Goal: Task Accomplishment & Management: Complete application form

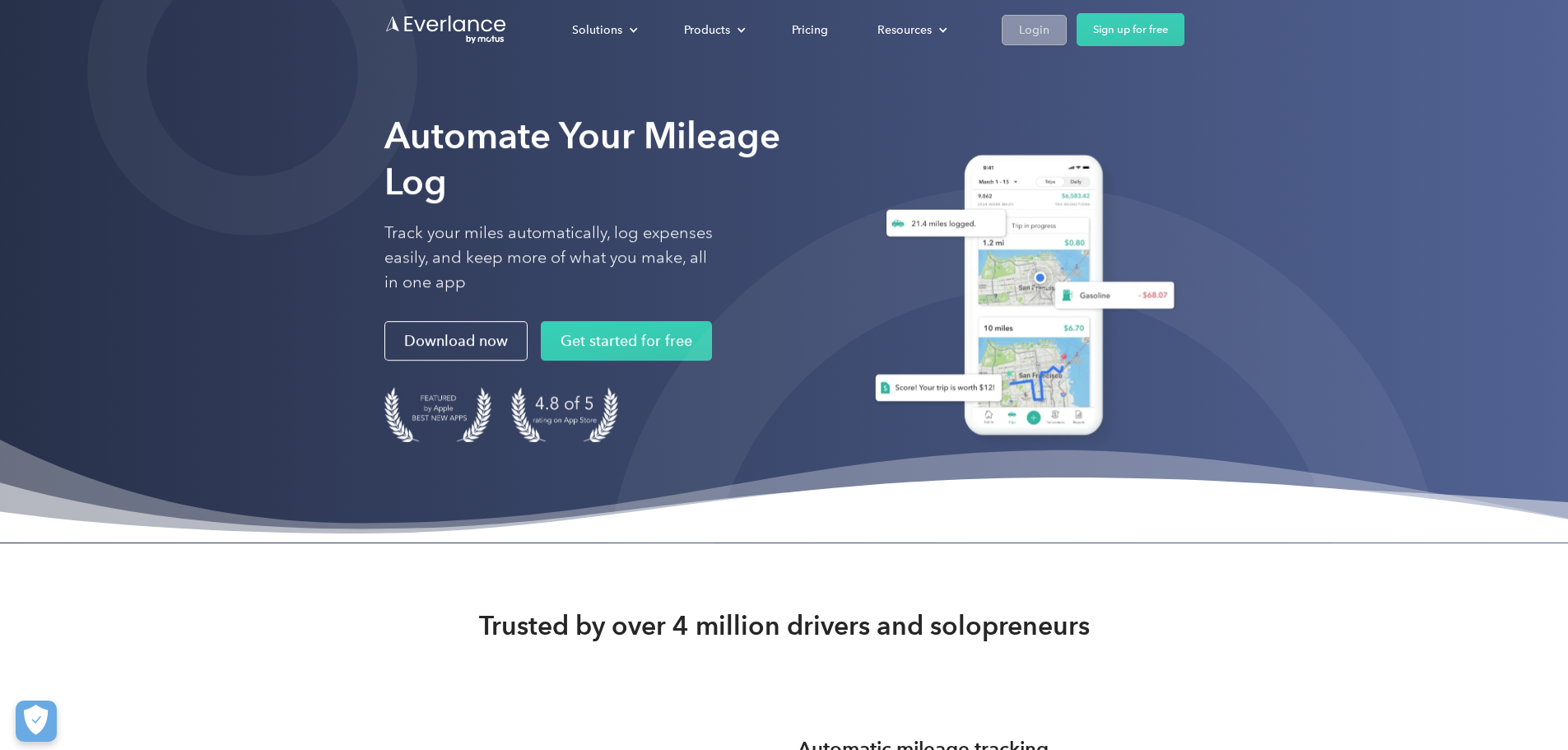
click at [1050, 30] on div "Login" at bounding box center [1034, 29] width 30 height 20
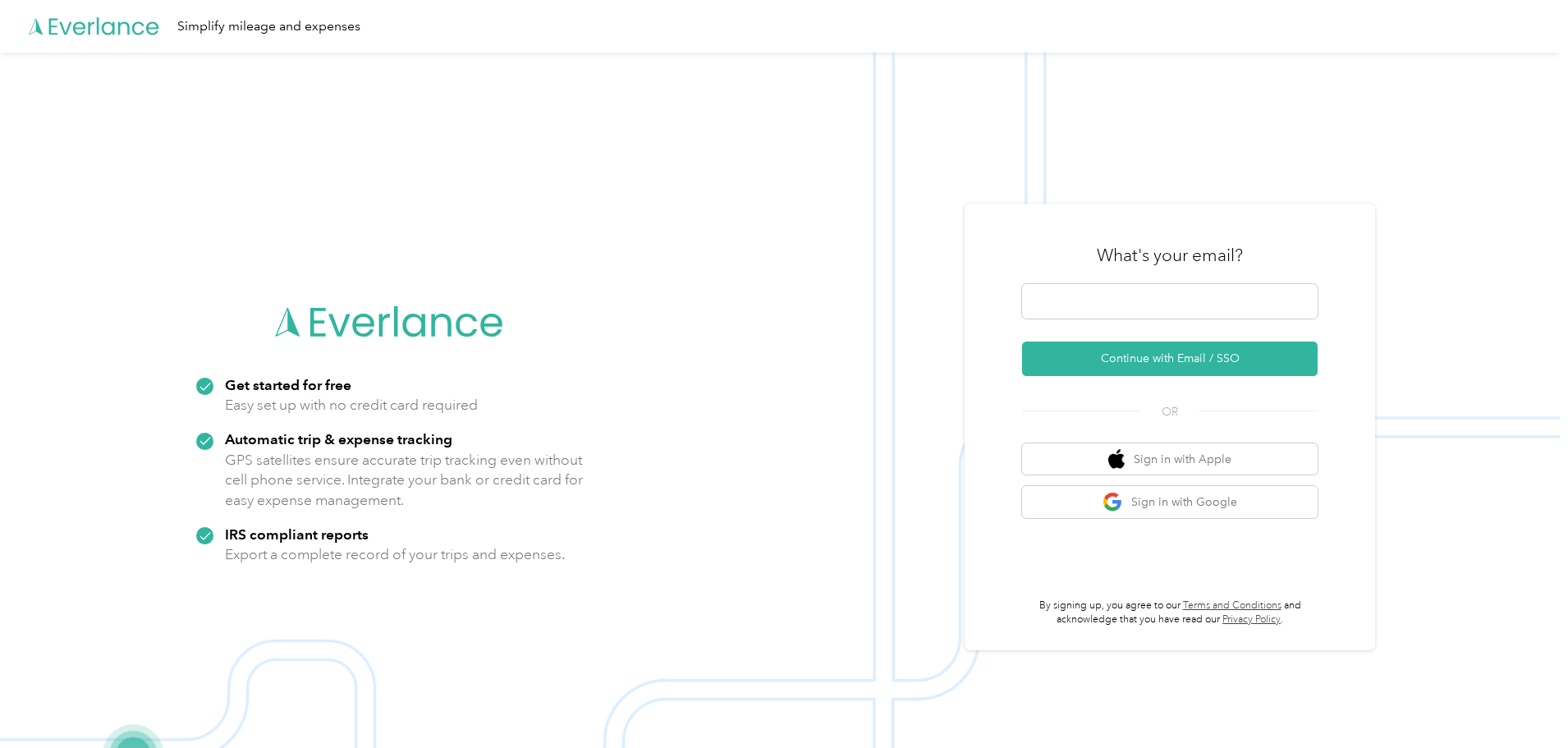
click at [1170, 270] on div "What's your email?" at bounding box center [1170, 255] width 296 height 57
click at [1153, 293] on span at bounding box center [1170, 301] width 296 height 34
click at [1178, 357] on button "Continue with Email / SSO" at bounding box center [1170, 359] width 296 height 34
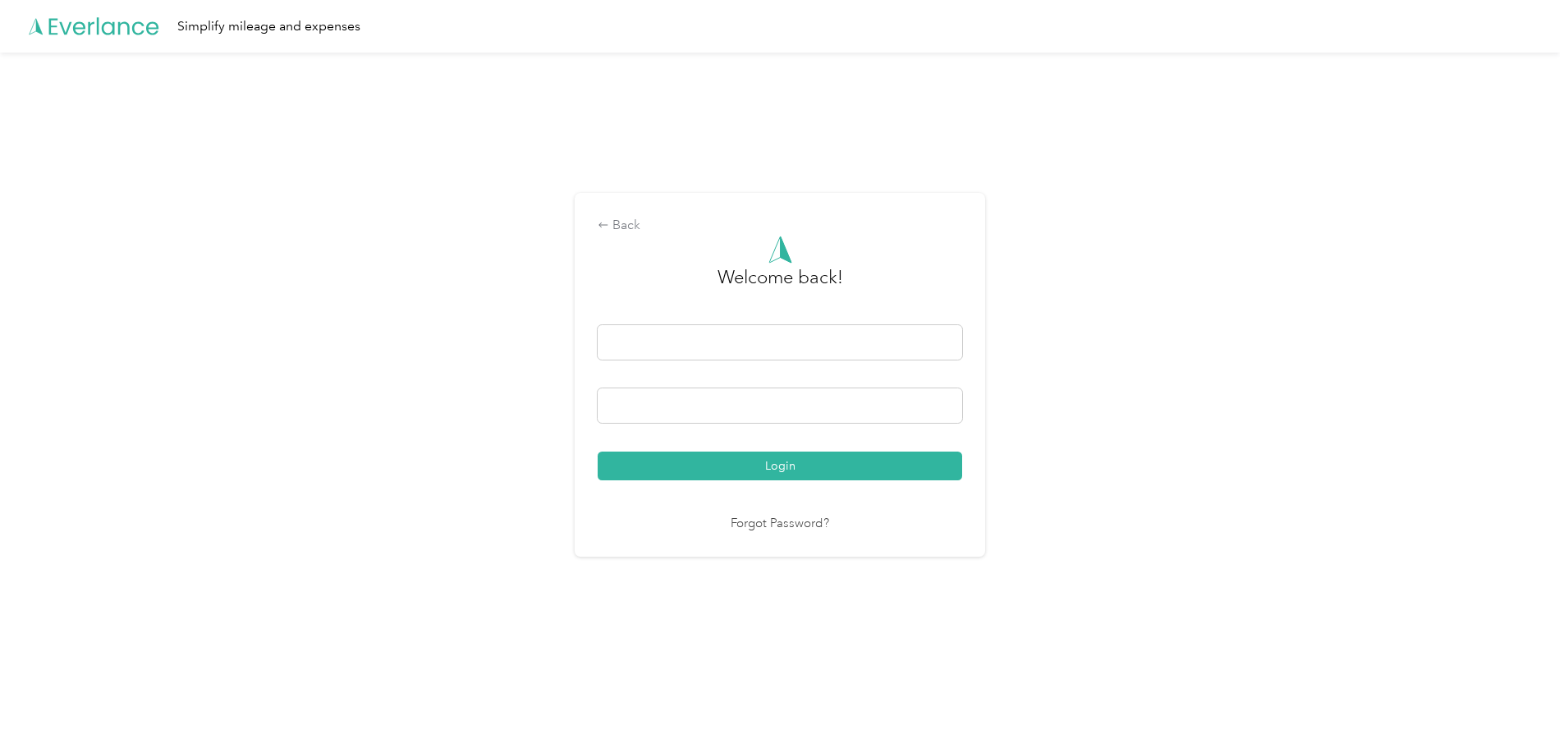
click at [780, 469] on button "Login" at bounding box center [780, 465] width 365 height 29
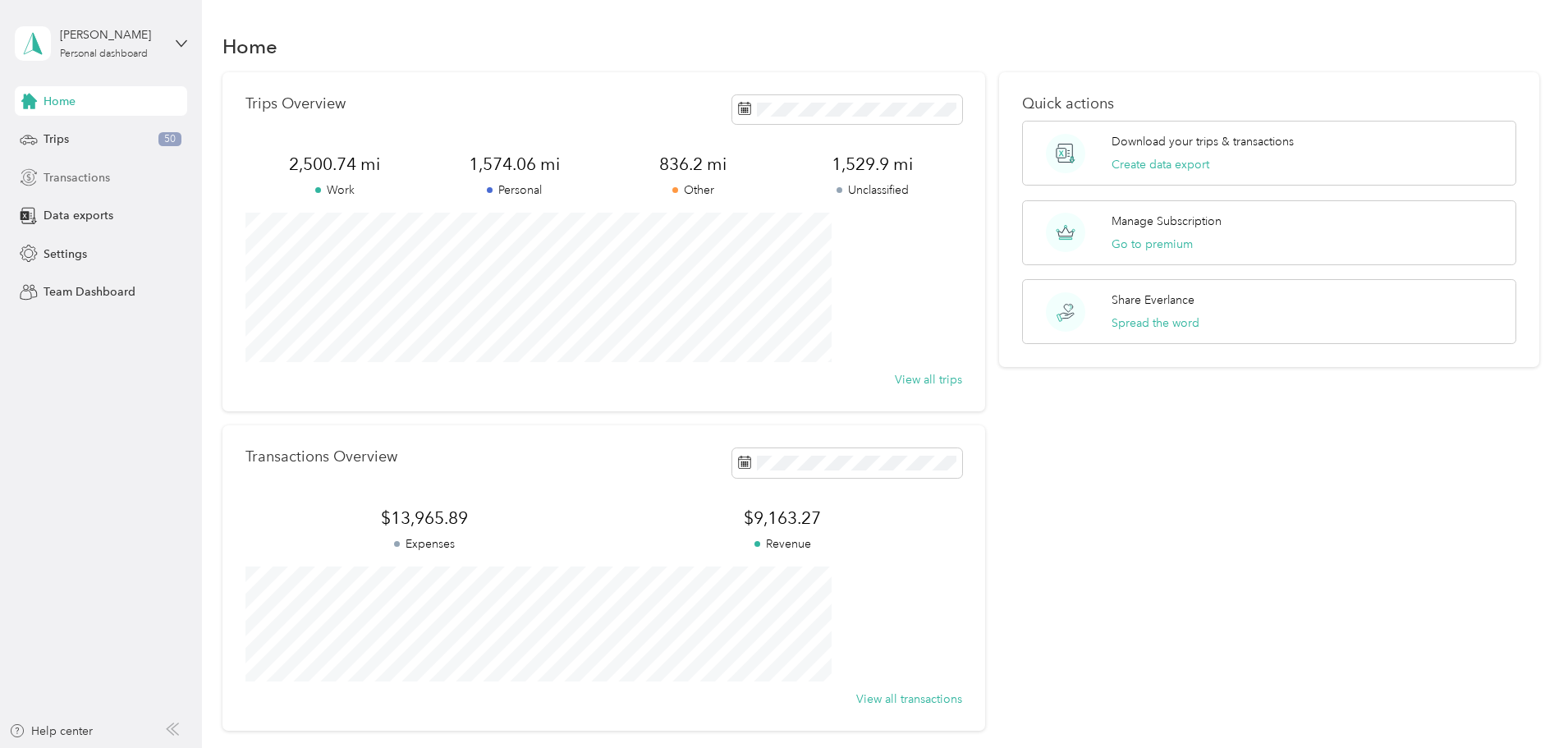
click at [71, 178] on span "Transactions" at bounding box center [76, 178] width 66 height 18
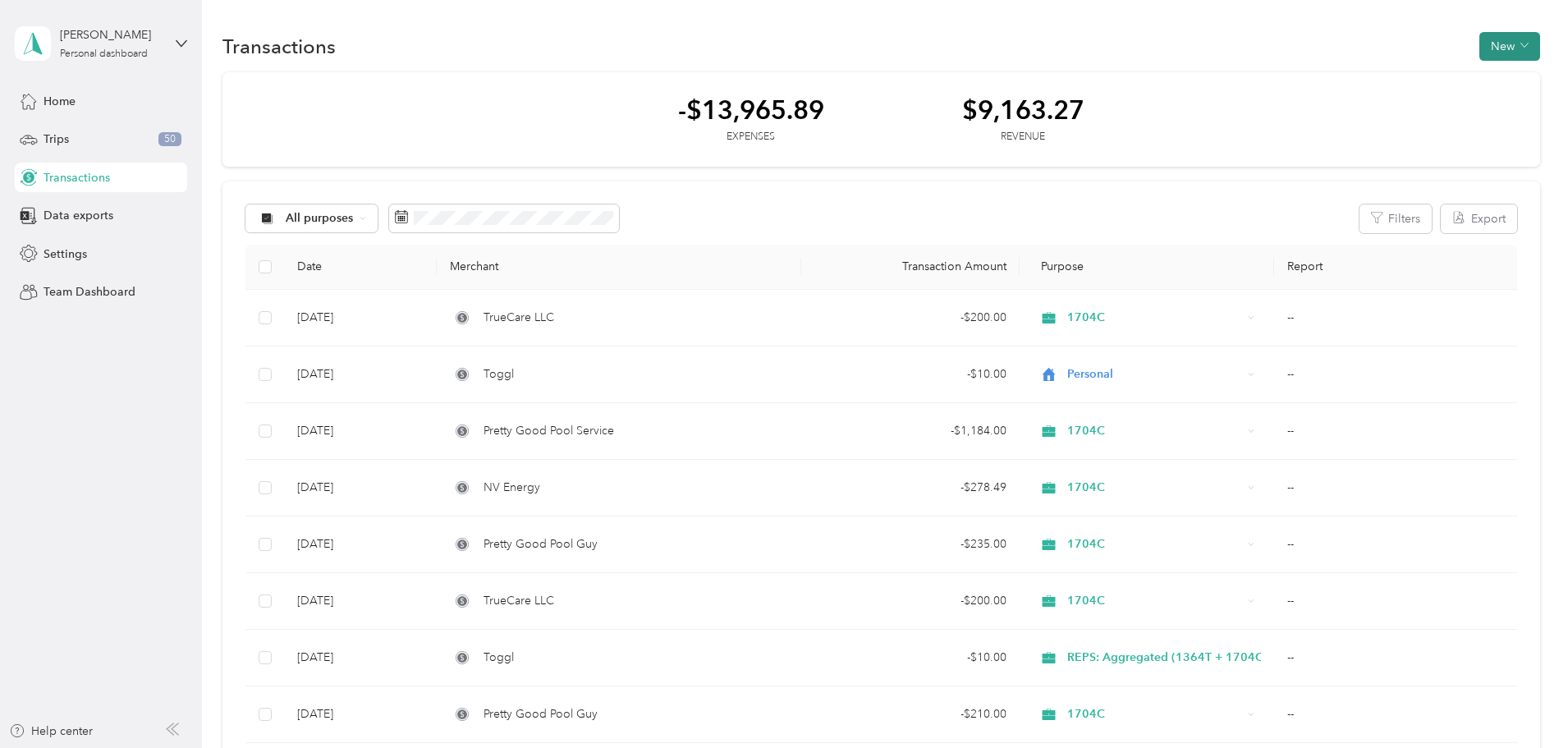
click at [1480, 40] on button "New" at bounding box center [1510, 46] width 61 height 29
click at [1385, 68] on li "Expense" at bounding box center [1383, 78] width 86 height 29
click at [1380, 72] on span "Expense" at bounding box center [1391, 78] width 44 height 18
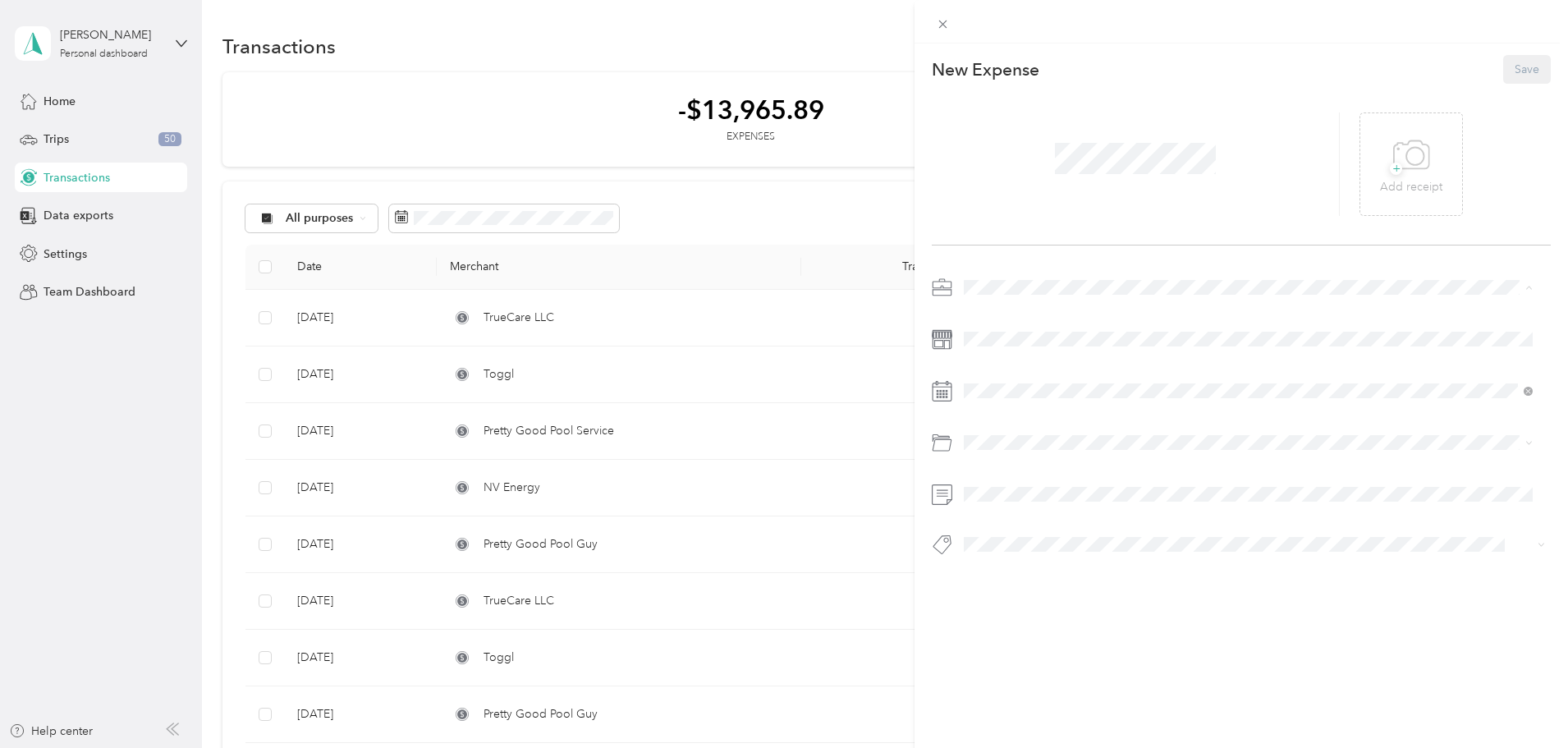
click at [1009, 373] on div "1704C" at bounding box center [1248, 374] width 557 height 18
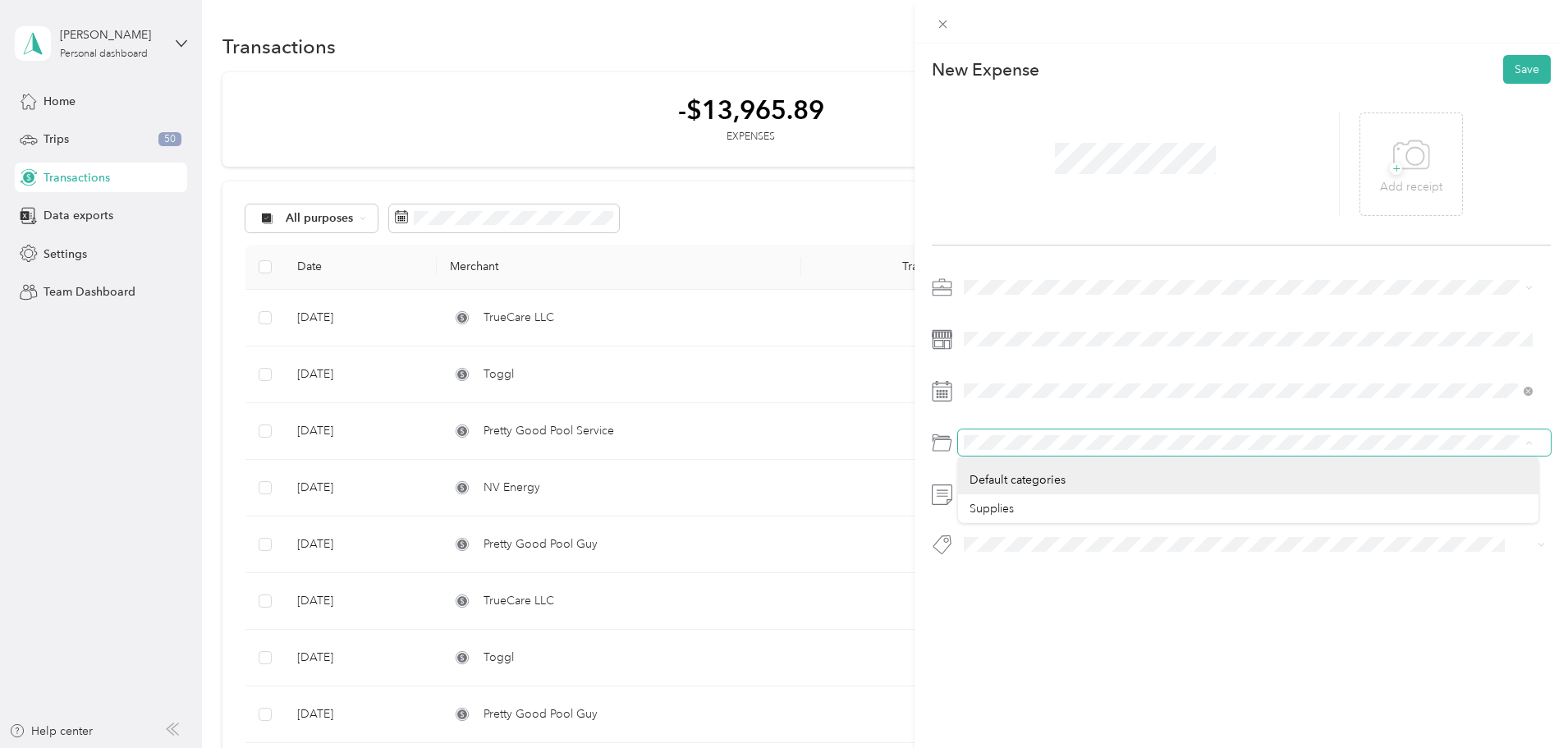
click at [960, 442] on span at bounding box center [1254, 442] width 592 height 26
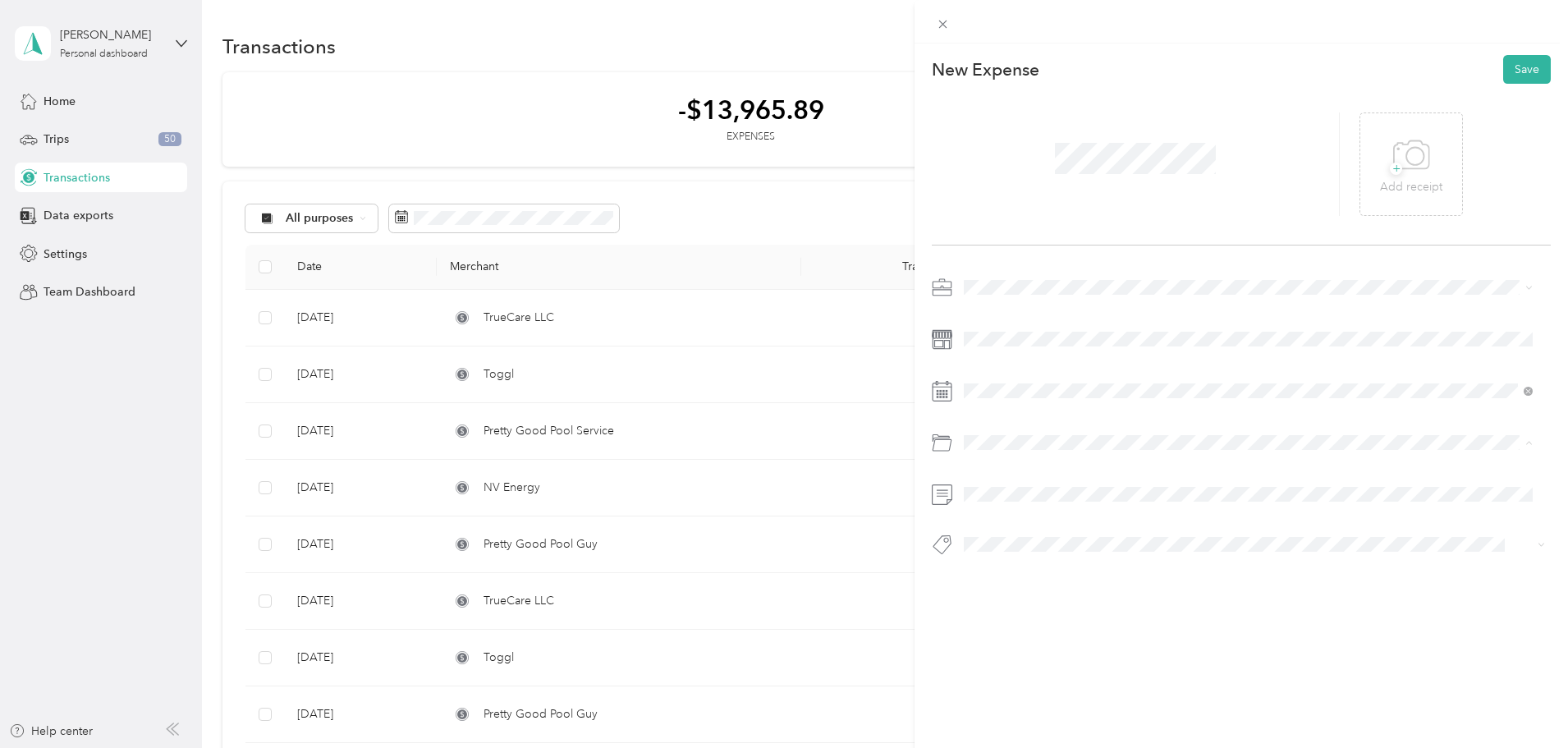
click at [1069, 503] on span "General Maintenance and Repairs" at bounding box center [1056, 509] width 174 height 14
click at [1412, 162] on icon at bounding box center [1415, 155] width 18 height 18
click at [1381, 161] on icon at bounding box center [1388, 163] width 15 height 10
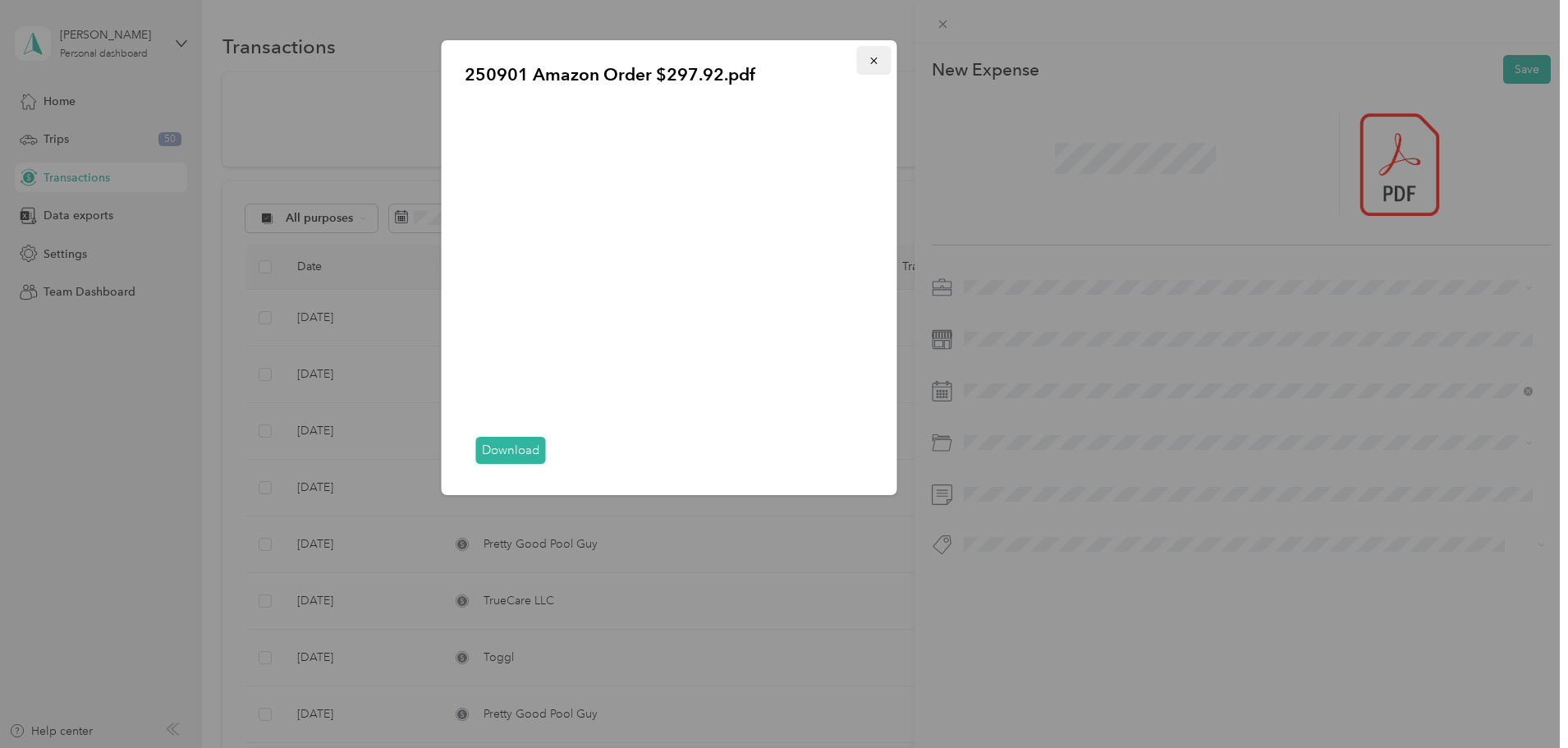
click at [872, 61] on icon "button" at bounding box center [874, 60] width 11 height 11
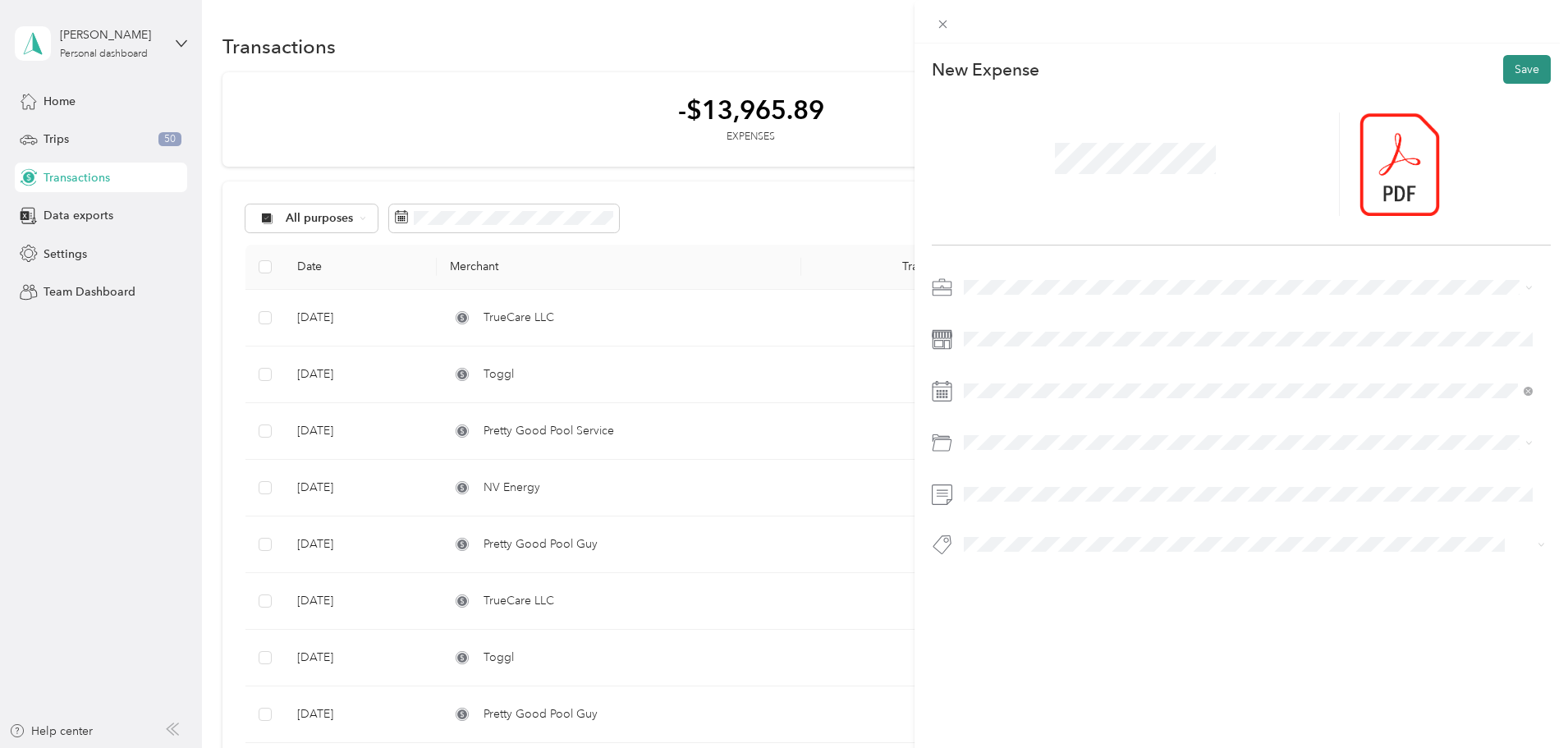
click at [1508, 71] on button "Save" at bounding box center [1527, 69] width 48 height 29
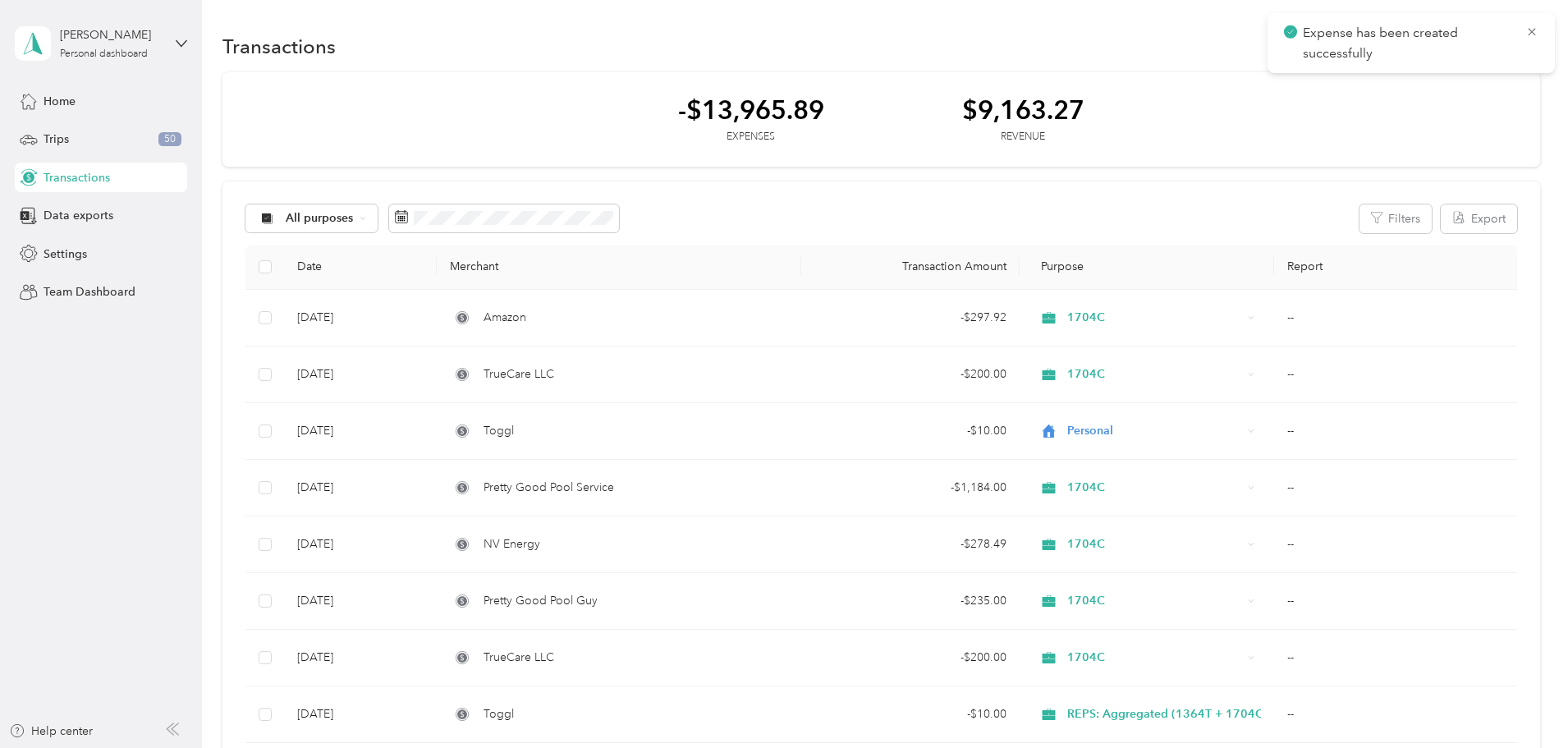
click at [1532, 26] on icon at bounding box center [1532, 32] width 13 height 15
click at [1480, 51] on button "New" at bounding box center [1510, 46] width 61 height 29
click at [1383, 72] on span "Expense" at bounding box center [1391, 78] width 44 height 18
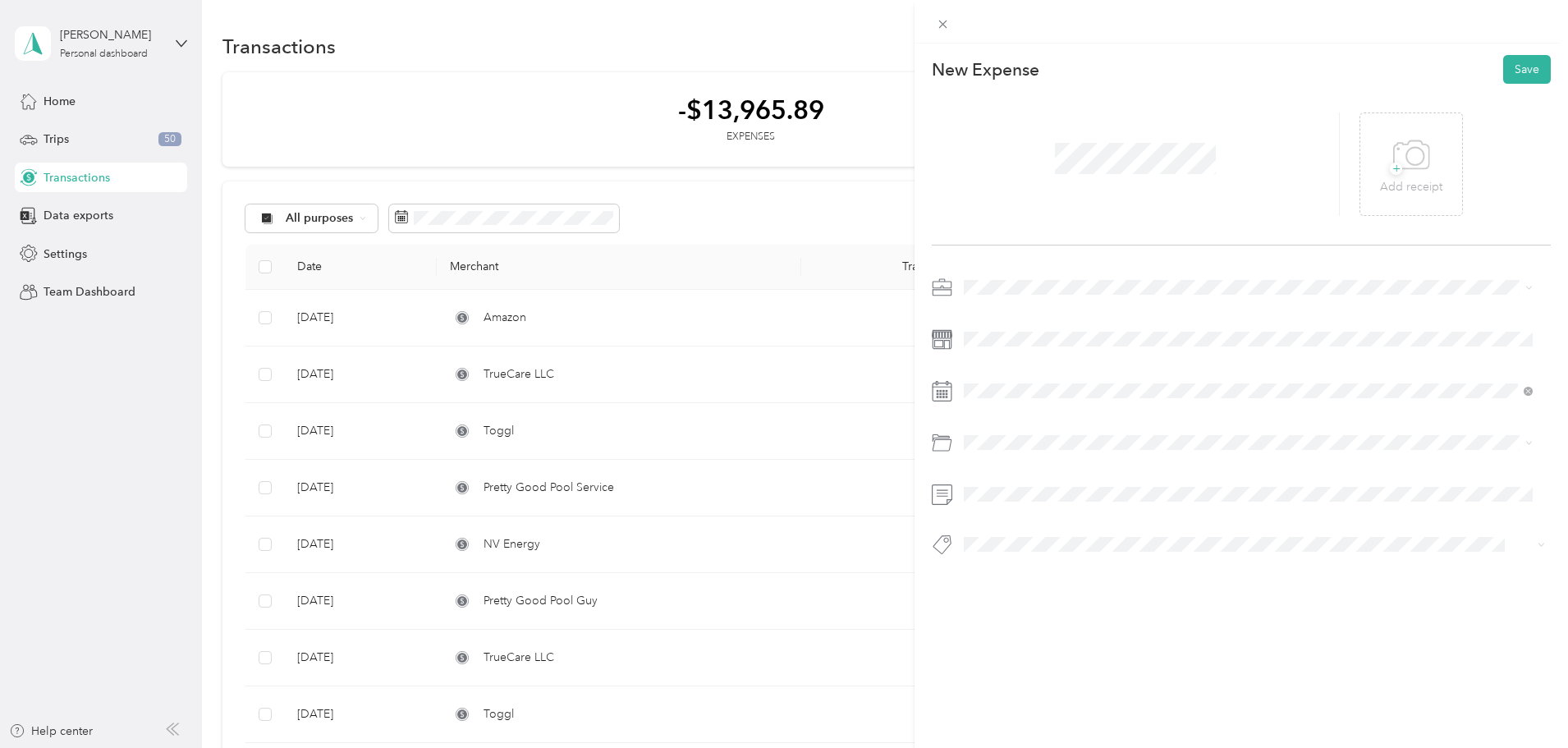
click at [997, 301] on div at bounding box center [1240, 421] width 619 height 293
click at [1005, 369] on div "1704C" at bounding box center [1248, 374] width 557 height 18
click at [1070, 529] on div "General Maintenance and Repairs" at bounding box center [1248, 538] width 557 height 18
click at [1094, 216] on div "+ Add receipt" at bounding box center [1240, 164] width 619 height 162
click at [1507, 72] on button "Save" at bounding box center [1527, 69] width 48 height 29
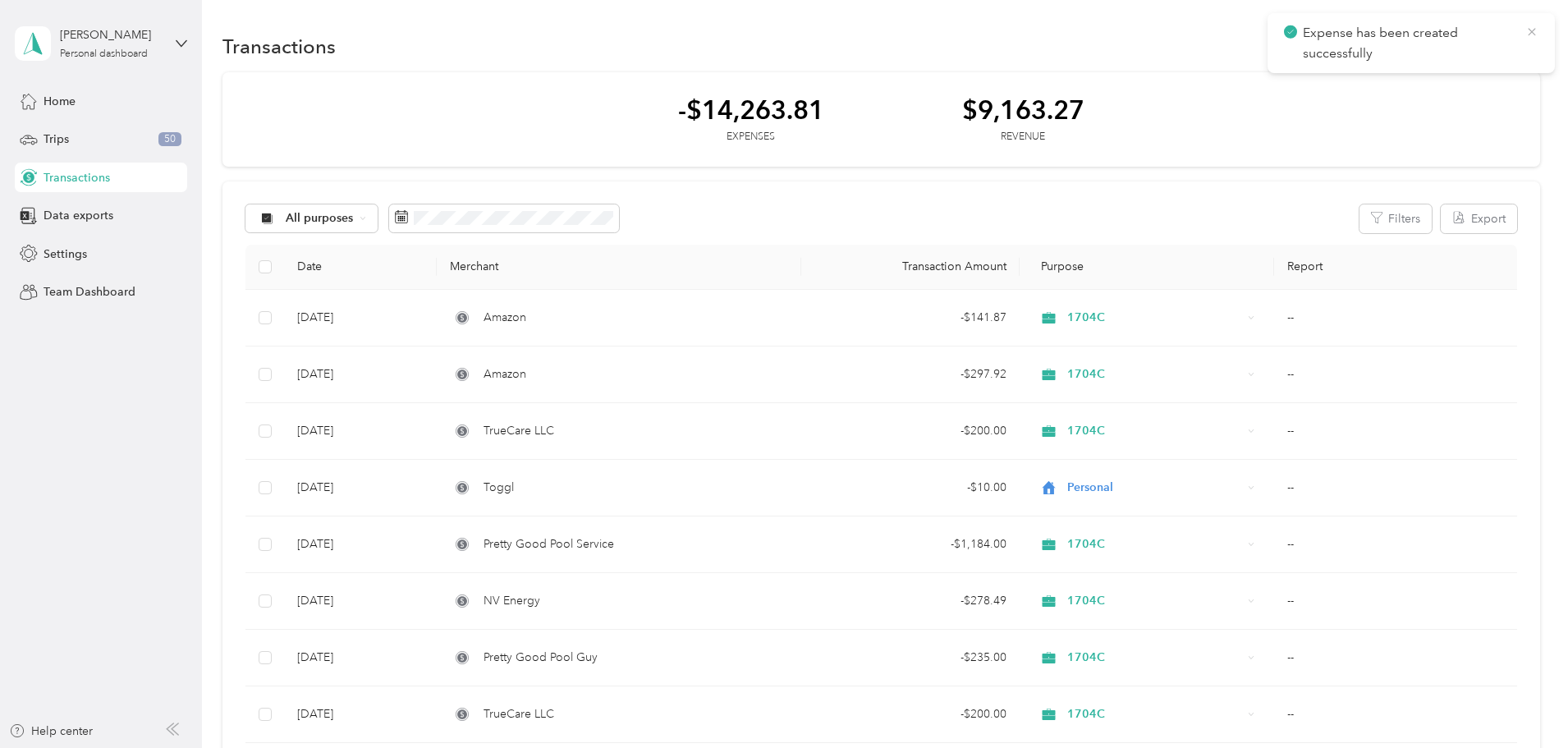
click at [1535, 31] on icon at bounding box center [1532, 32] width 13 height 15
click at [1480, 55] on button "New" at bounding box center [1510, 46] width 61 height 29
click at [1395, 69] on span "Expense" at bounding box center [1391, 78] width 44 height 18
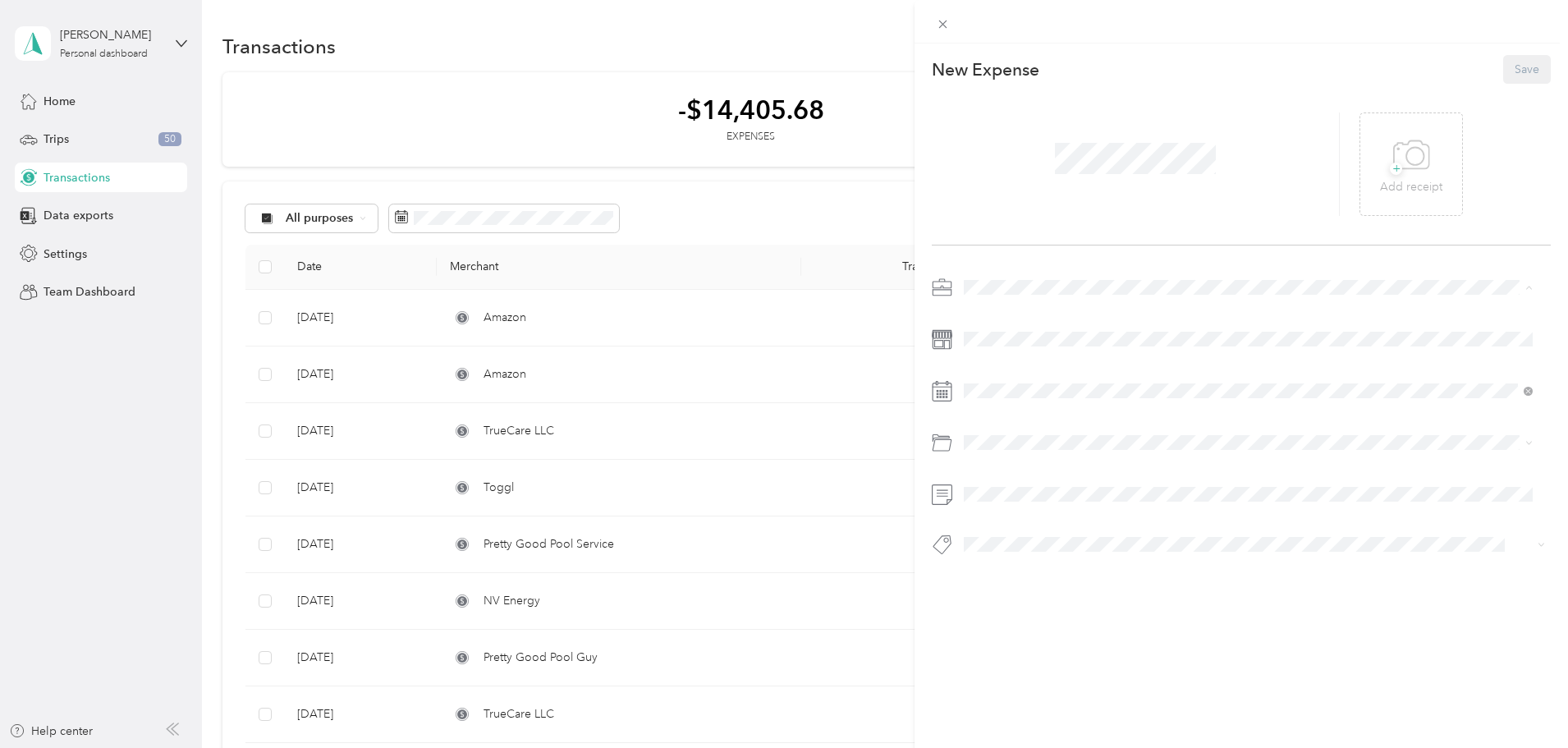
click at [1016, 368] on div "1704C" at bounding box center [1248, 374] width 557 height 18
click at [1280, 382] on span at bounding box center [1254, 391] width 592 height 26
click at [995, 546] on div "31" at bounding box center [999, 540] width 21 height 20
click at [1110, 538] on div "1" at bounding box center [1104, 540] width 21 height 20
click at [1119, 487] on icon at bounding box center [1119, 483] width 8 height 15
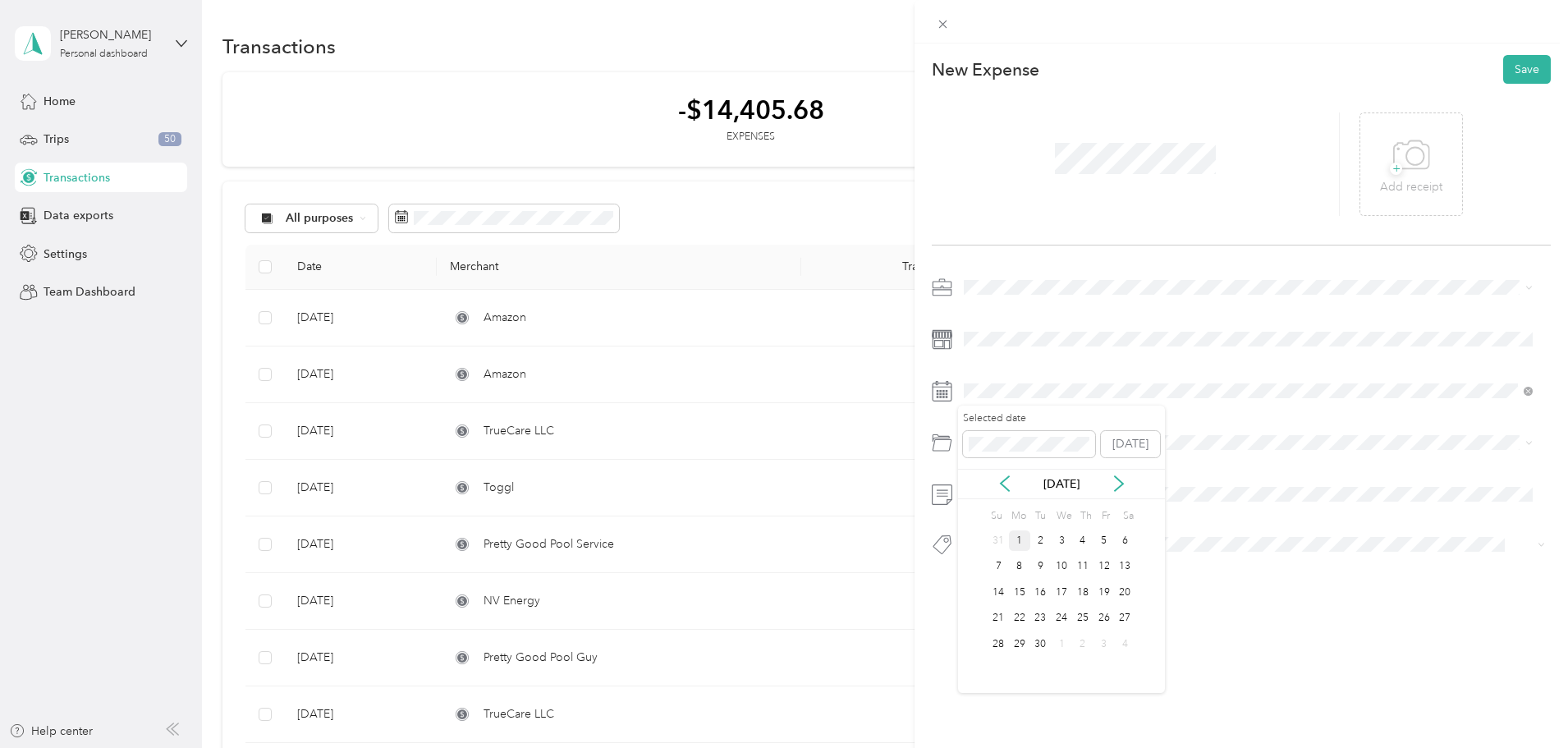
click at [1026, 542] on div "1" at bounding box center [1020, 540] width 21 height 20
click at [996, 450] on span at bounding box center [1254, 442] width 592 height 26
click at [1023, 533] on span "General Maintenance and Repairs" at bounding box center [1056, 538] width 174 height 14
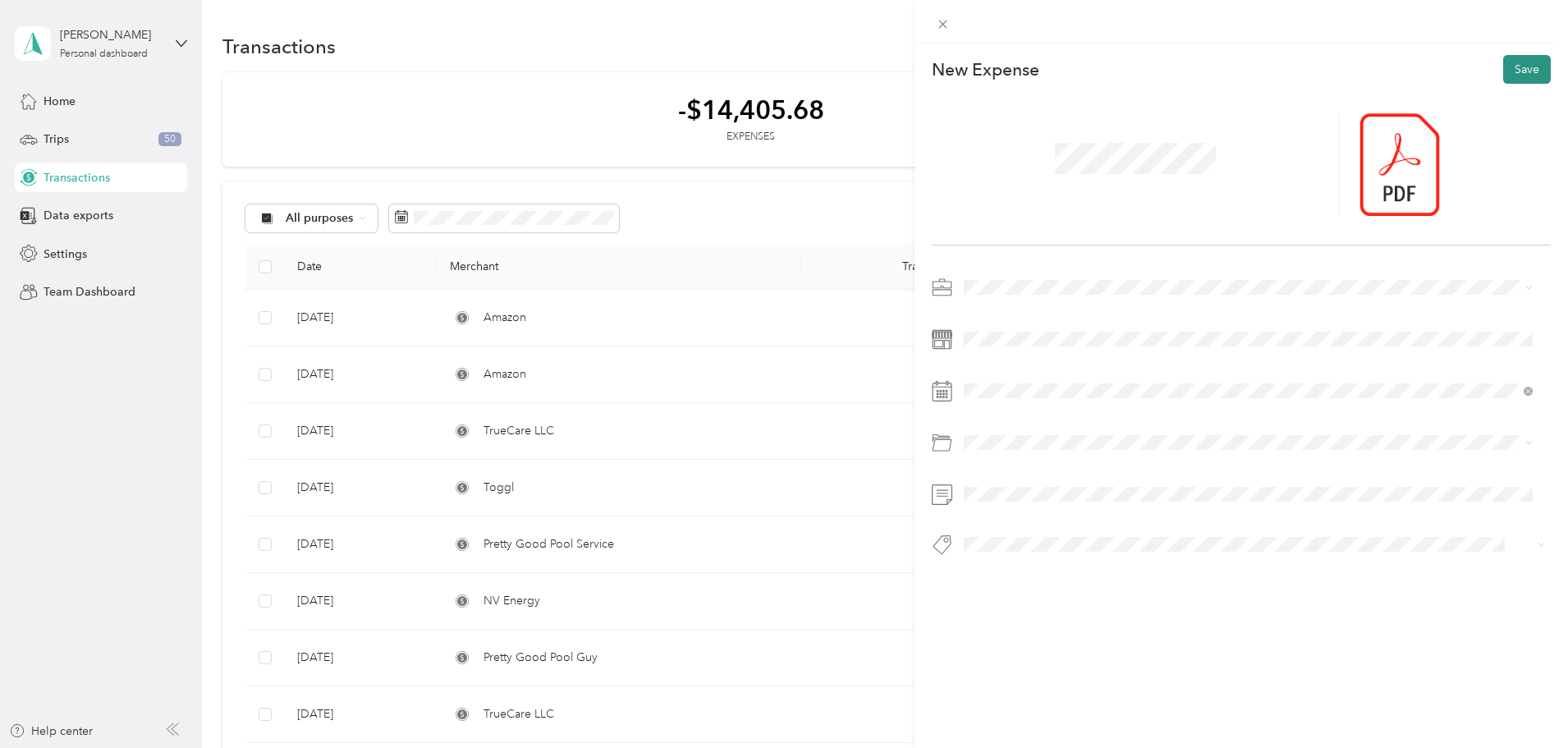
click at [1504, 62] on button "Save" at bounding box center [1527, 69] width 48 height 29
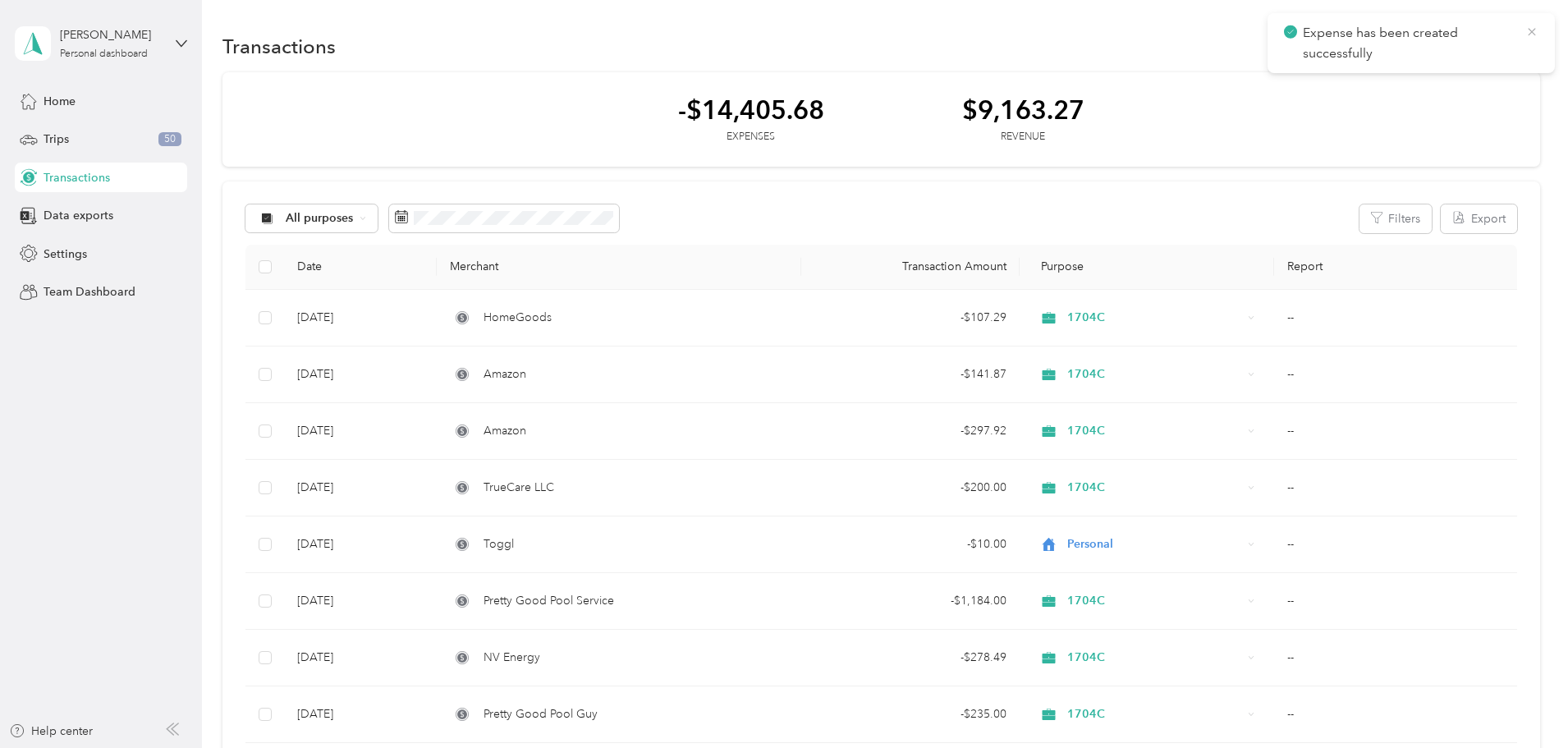
click at [1528, 29] on icon at bounding box center [1532, 32] width 13 height 15
click at [1480, 38] on button "New" at bounding box center [1510, 46] width 61 height 29
click at [1390, 74] on span "Expense" at bounding box center [1391, 78] width 44 height 18
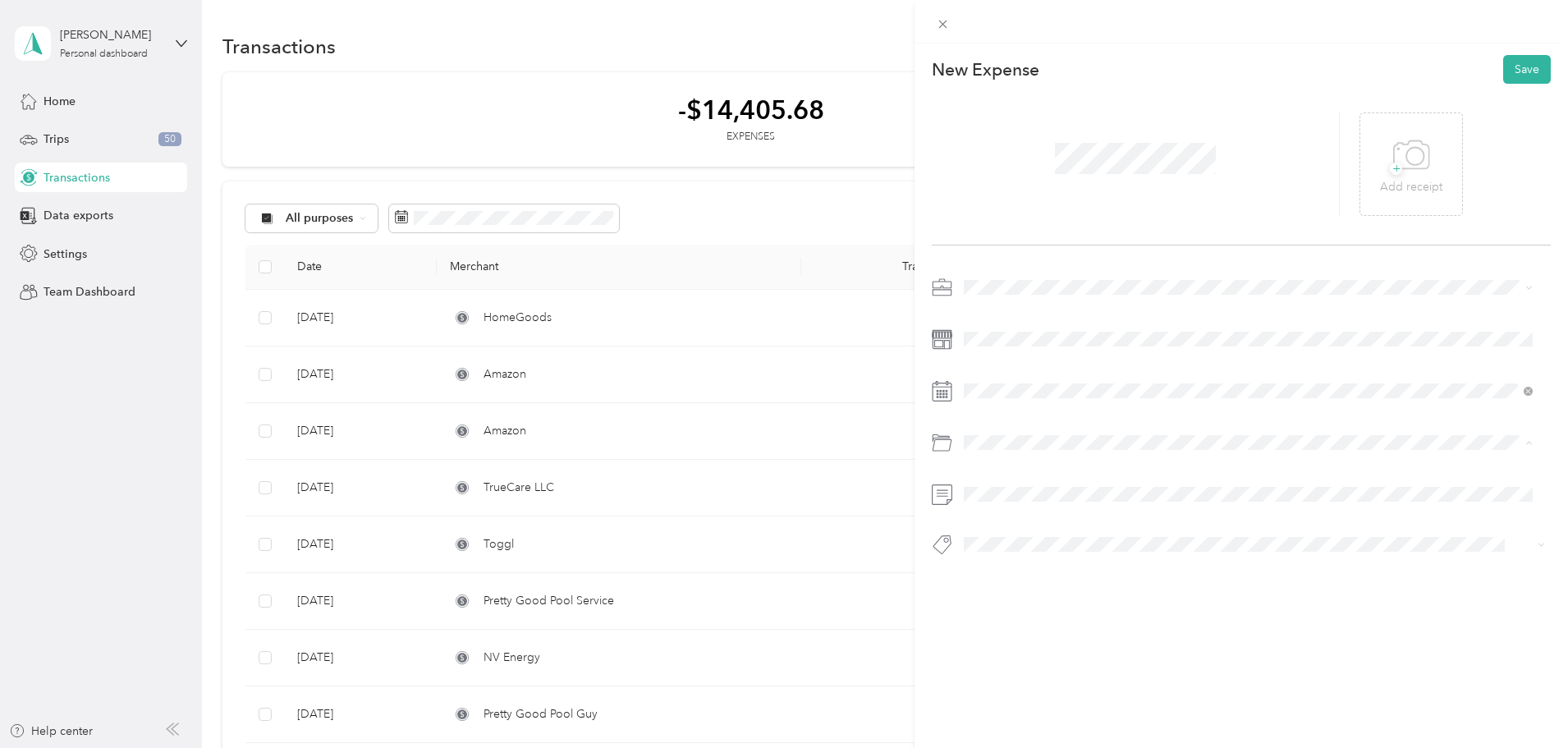
click at [1030, 540] on span "General Maintenance and Repairs" at bounding box center [1056, 538] width 174 height 14
click at [946, 497] on div at bounding box center [1240, 495] width 619 height 26
click at [998, 375] on span "1704C" at bounding box center [986, 374] width 34 height 14
click at [1505, 72] on button "Save" at bounding box center [1527, 69] width 48 height 29
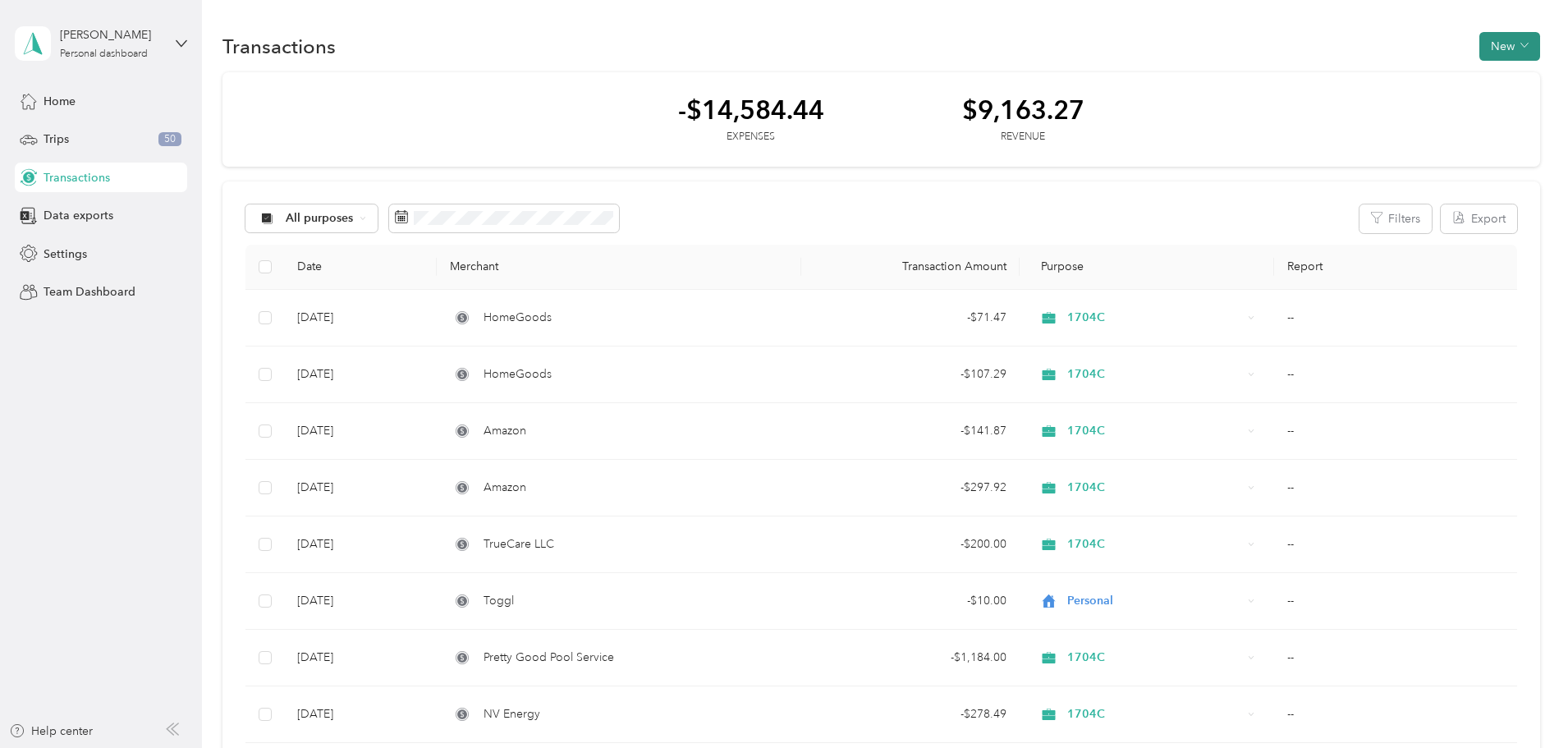
click at [1480, 51] on button "New" at bounding box center [1510, 46] width 61 height 29
click at [1391, 73] on span "Expense" at bounding box center [1391, 78] width 44 height 18
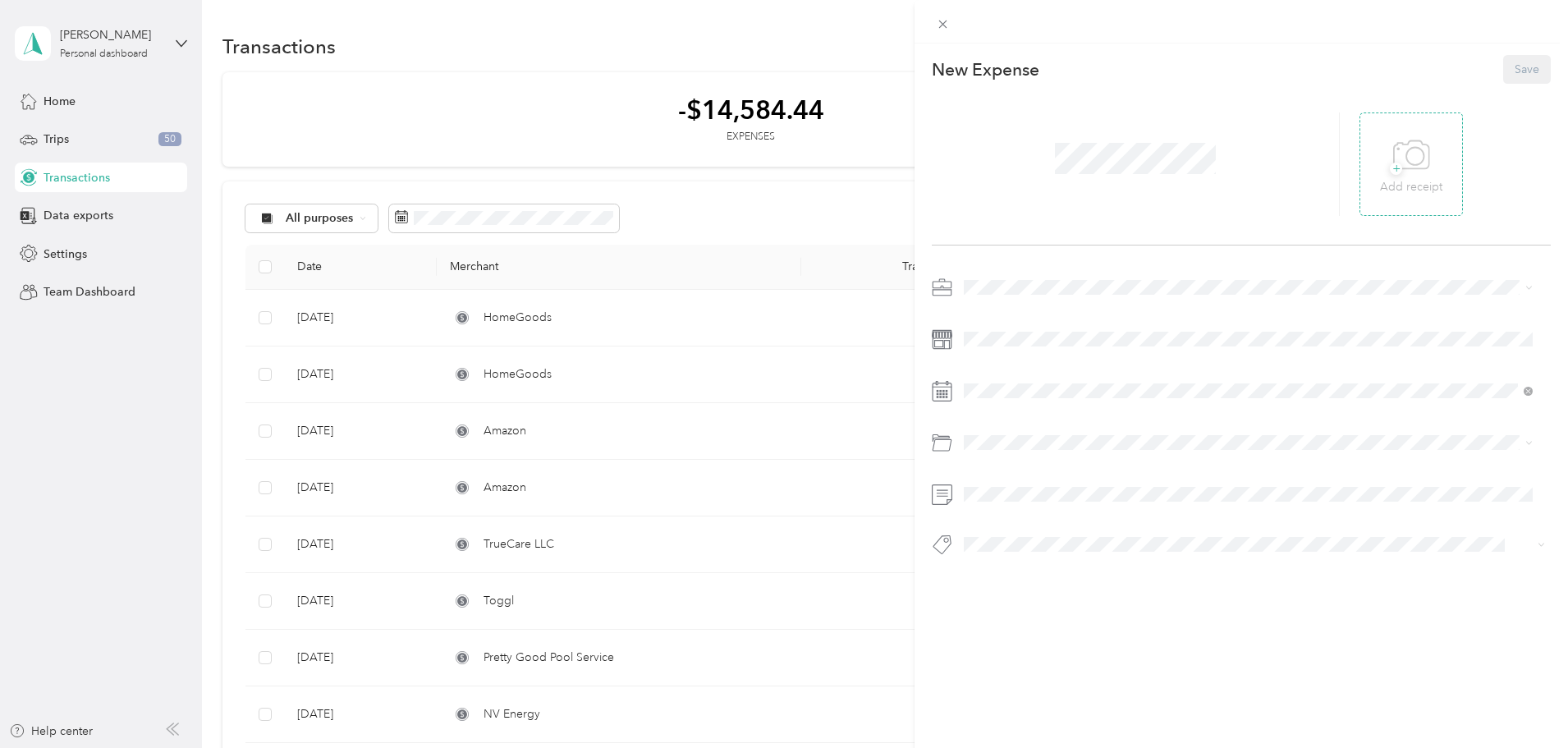
click at [1380, 163] on div "+ Add receipt" at bounding box center [1411, 165] width 63 height 64
click at [1103, 145] on span at bounding box center [1135, 158] width 172 height 42
click at [1048, 529] on div "General Maintenance and Repairs" at bounding box center [1248, 538] width 557 height 18
click at [1511, 72] on button "Save" at bounding box center [1527, 69] width 48 height 29
